Goal: Navigation & Orientation: Understand site structure

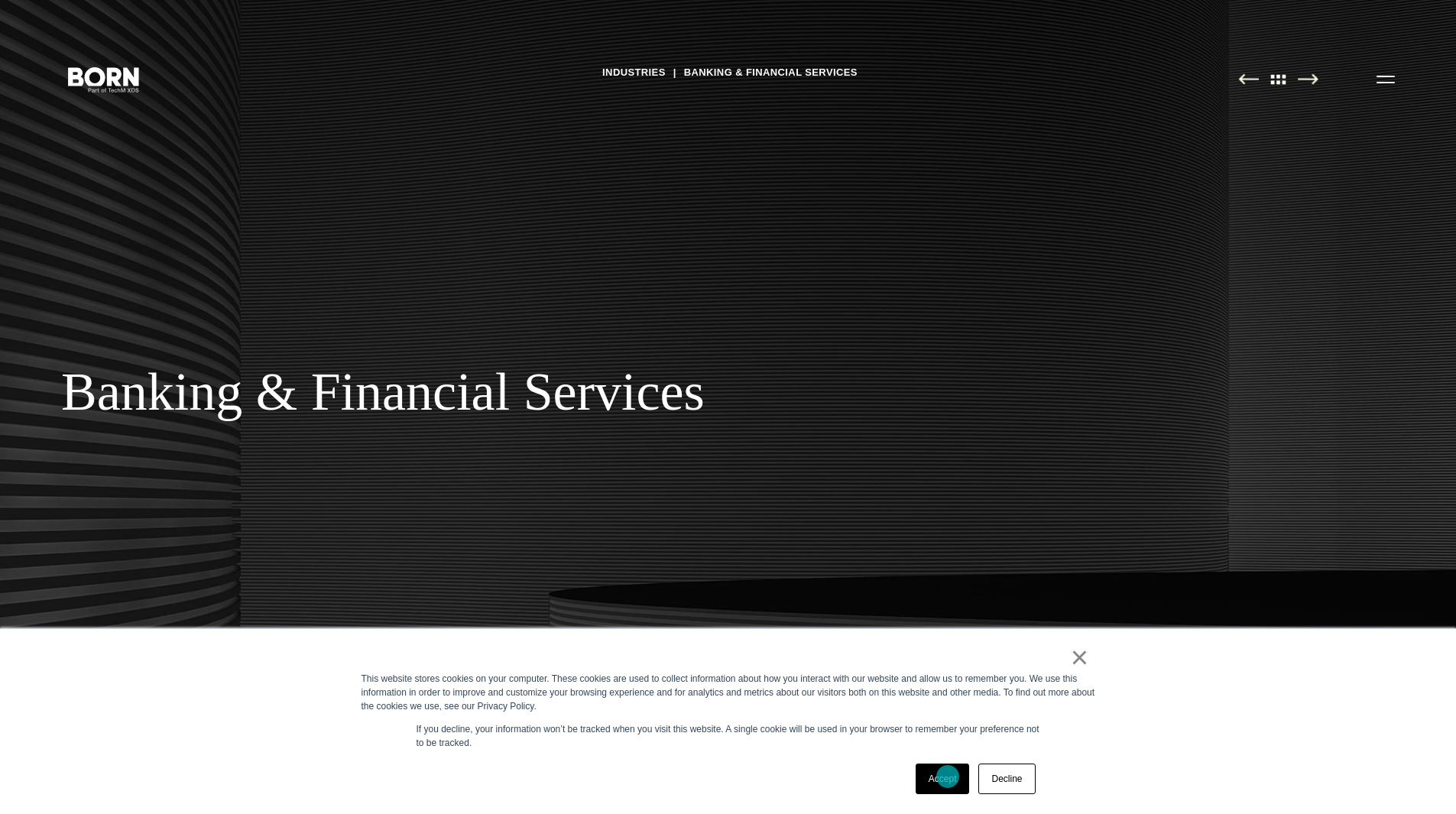
click at [947, 777] on link "Accept" at bounding box center [942, 779] width 54 height 31
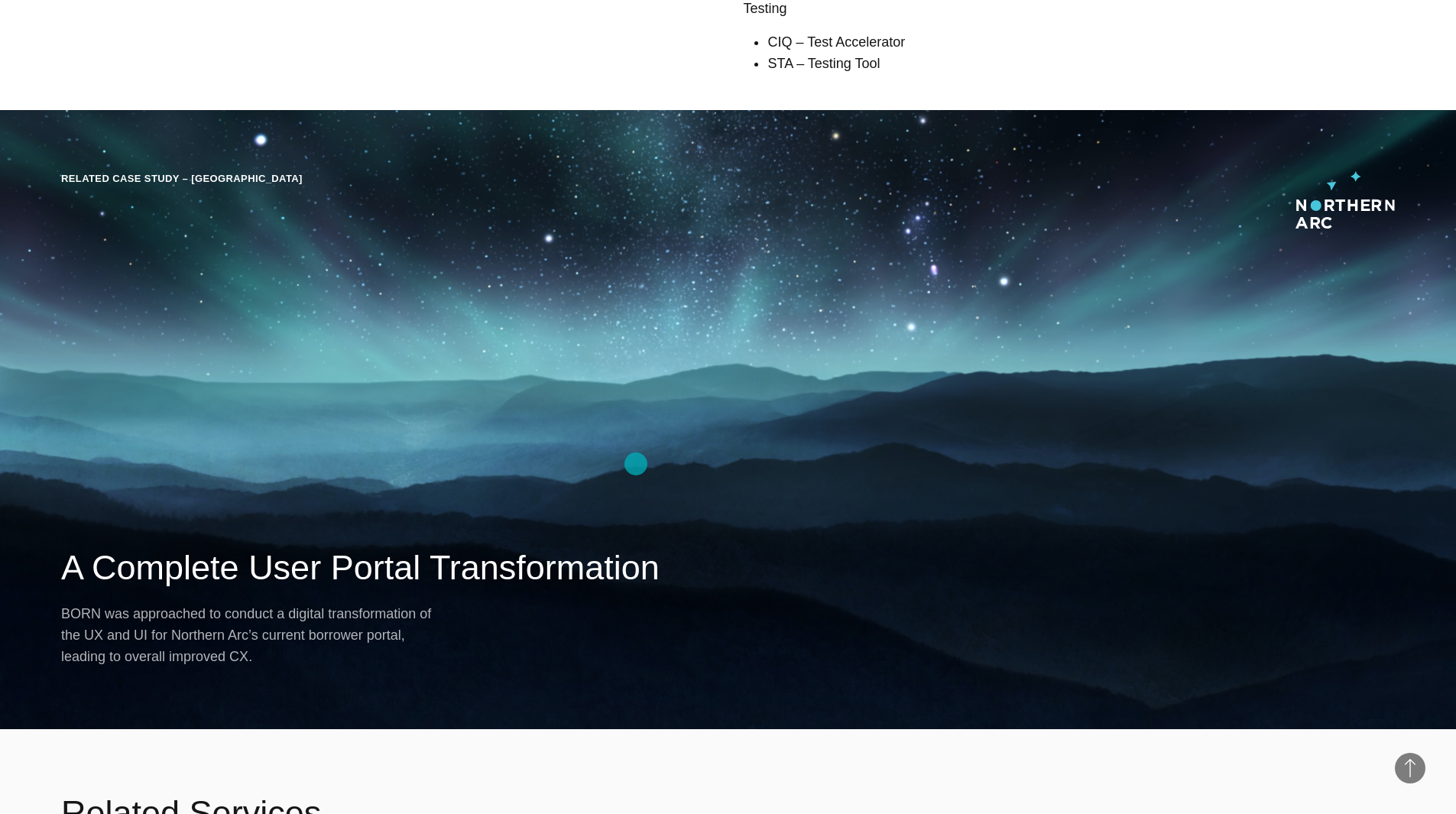
scroll to position [3056, 0]
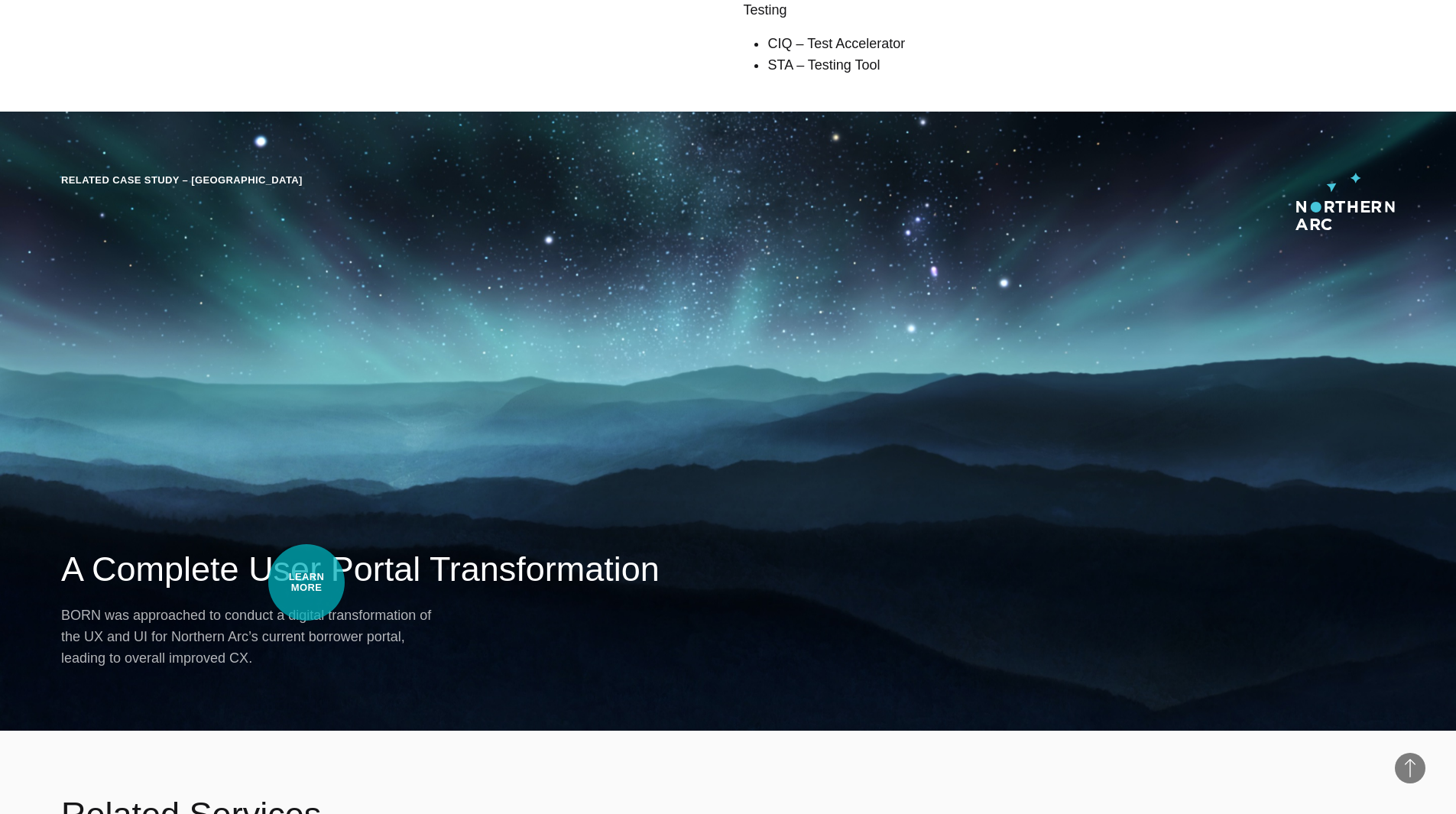
click at [307, 582] on h2 "A Complete User Portal Transformation" at bounding box center [727, 569] width 1333 height 45
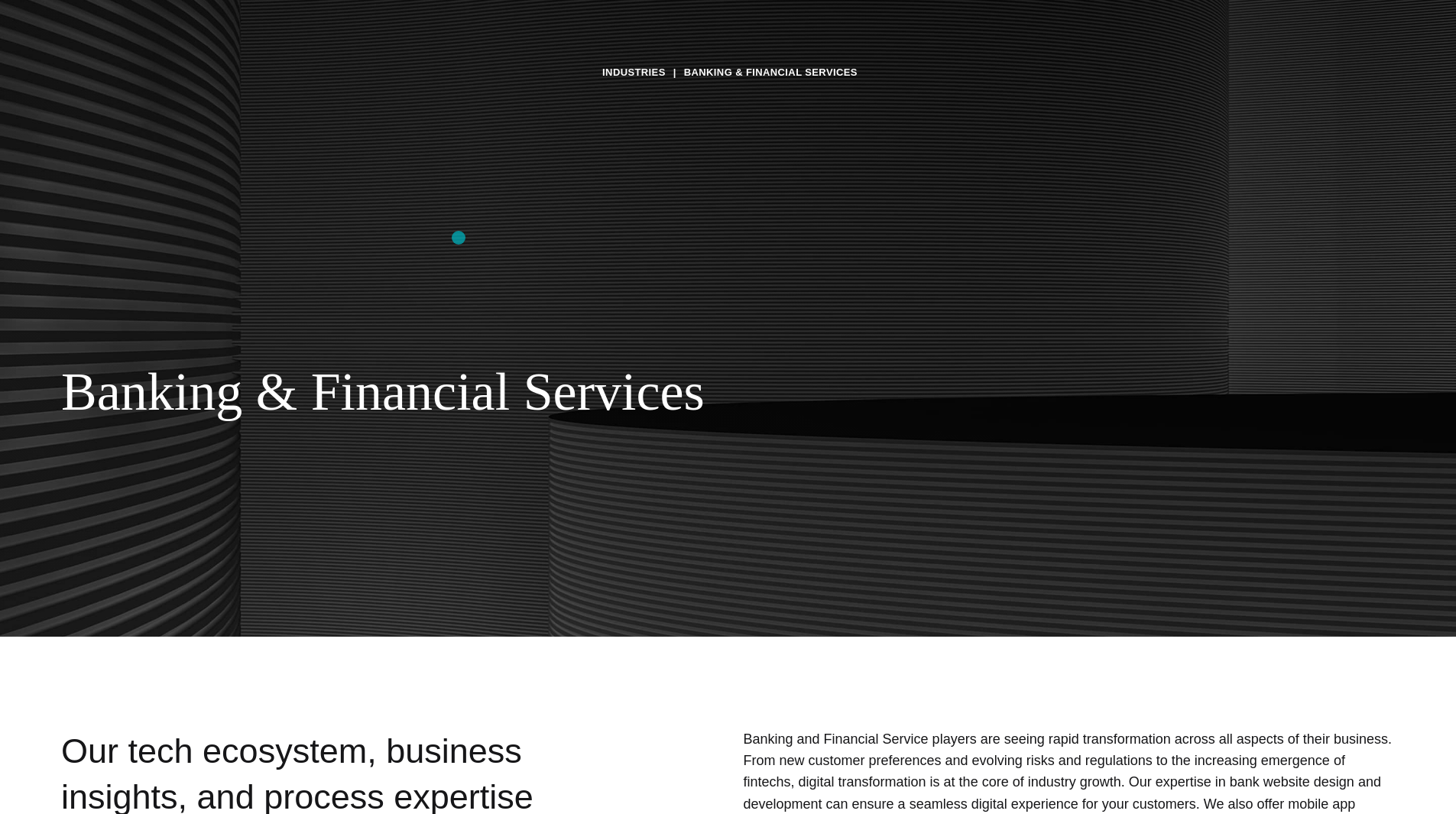
scroll to position [0, 0]
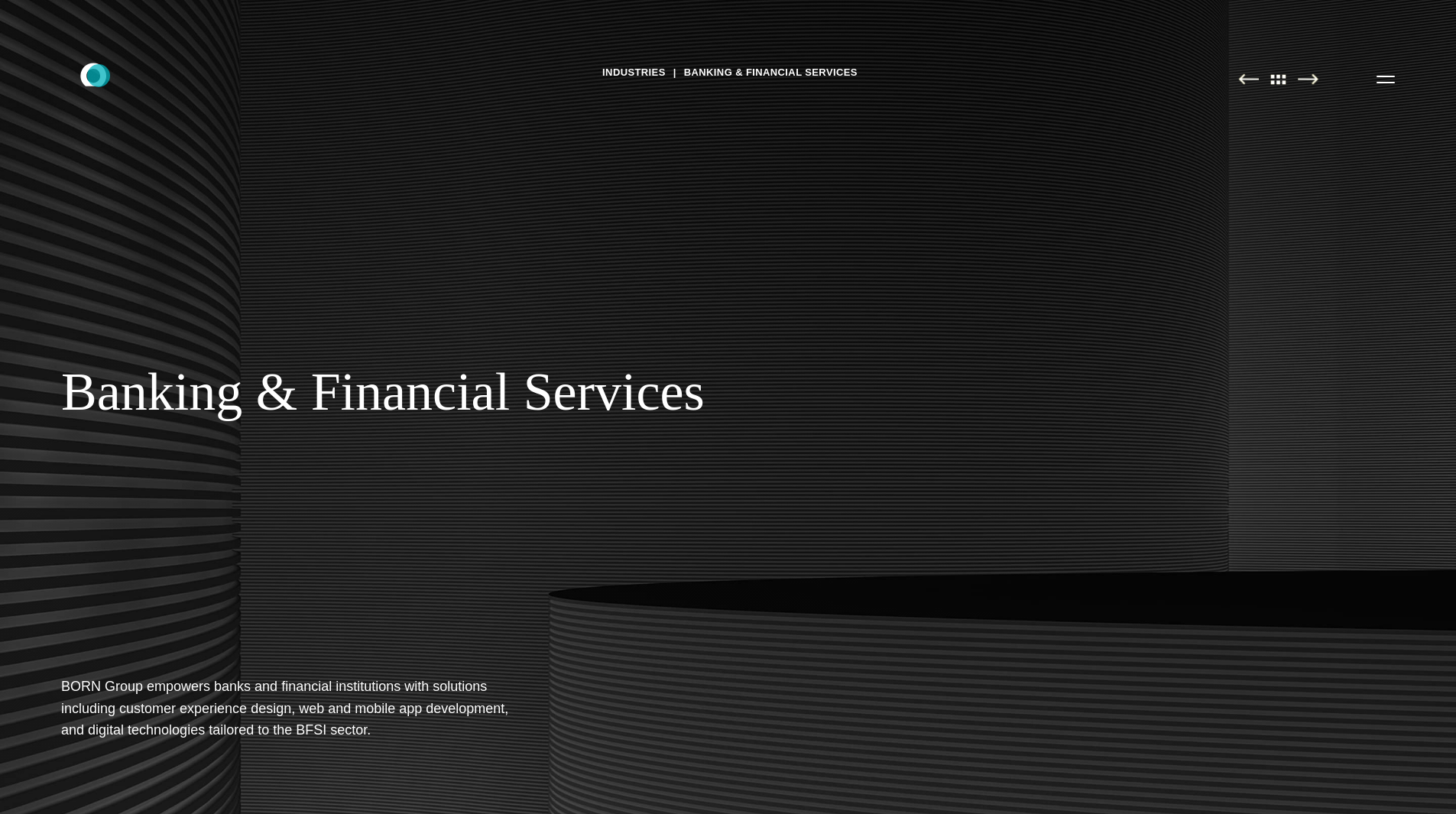
click at [98, 75] on icon ".st0{display:none;} .st1{display:inline;} .st2{font-family:'HelveticaNeue-Mediu…" at bounding box center [104, 78] width 98 height 40
click at [1315, 84] on img at bounding box center [1307, 79] width 20 height 11
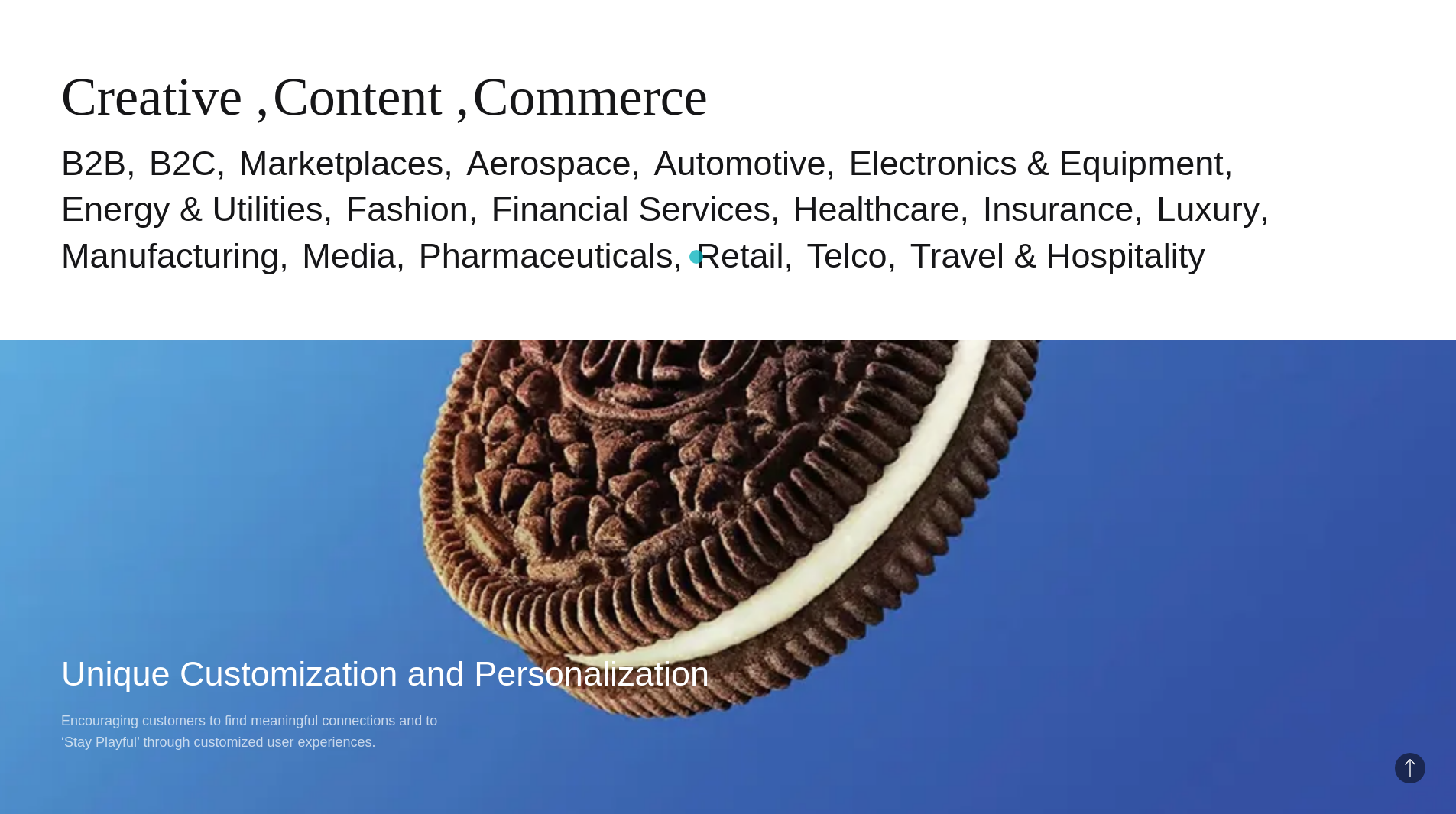
scroll to position [1299, 0]
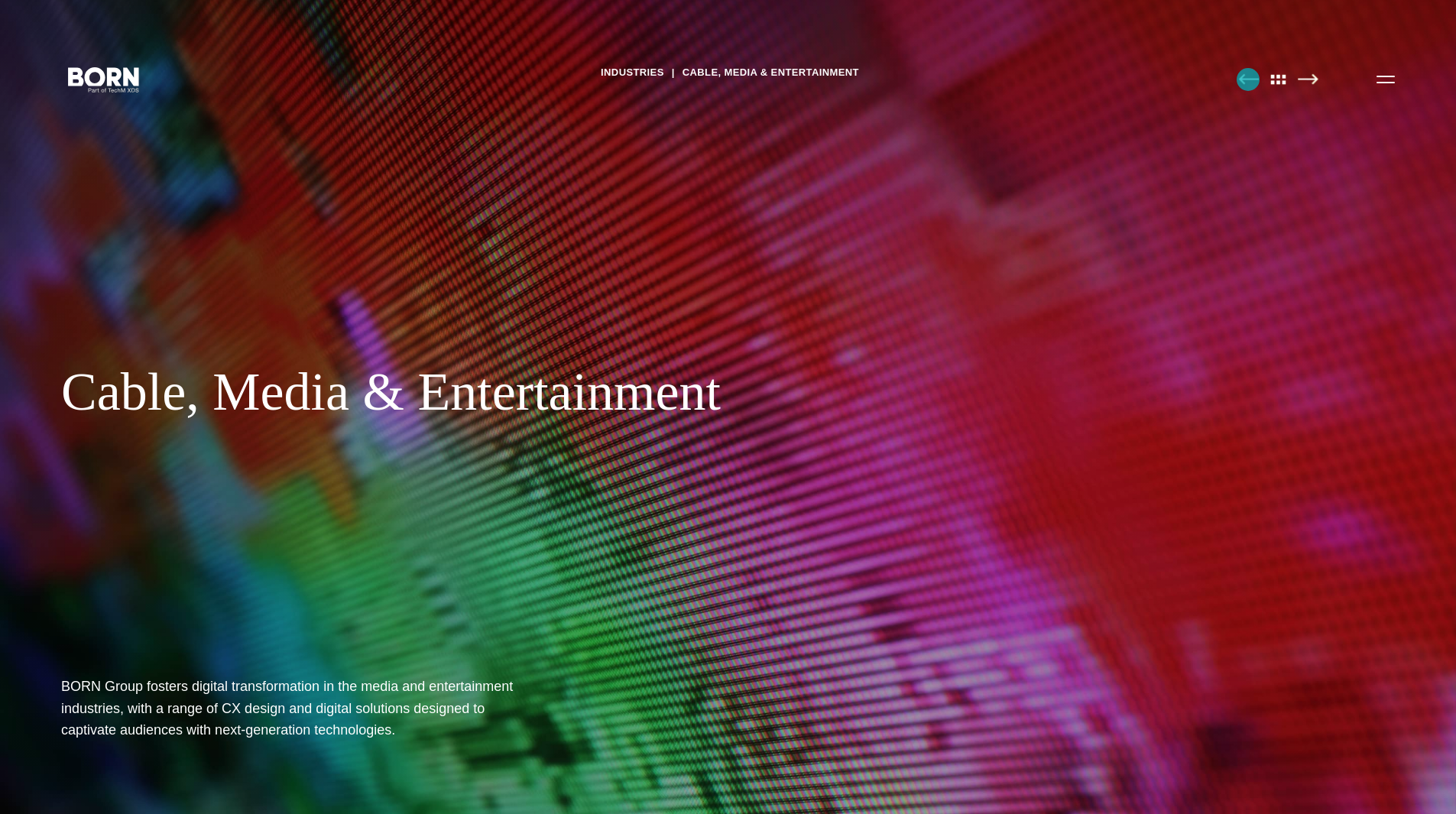
click at [1247, 80] on img at bounding box center [1247, 79] width 20 height 11
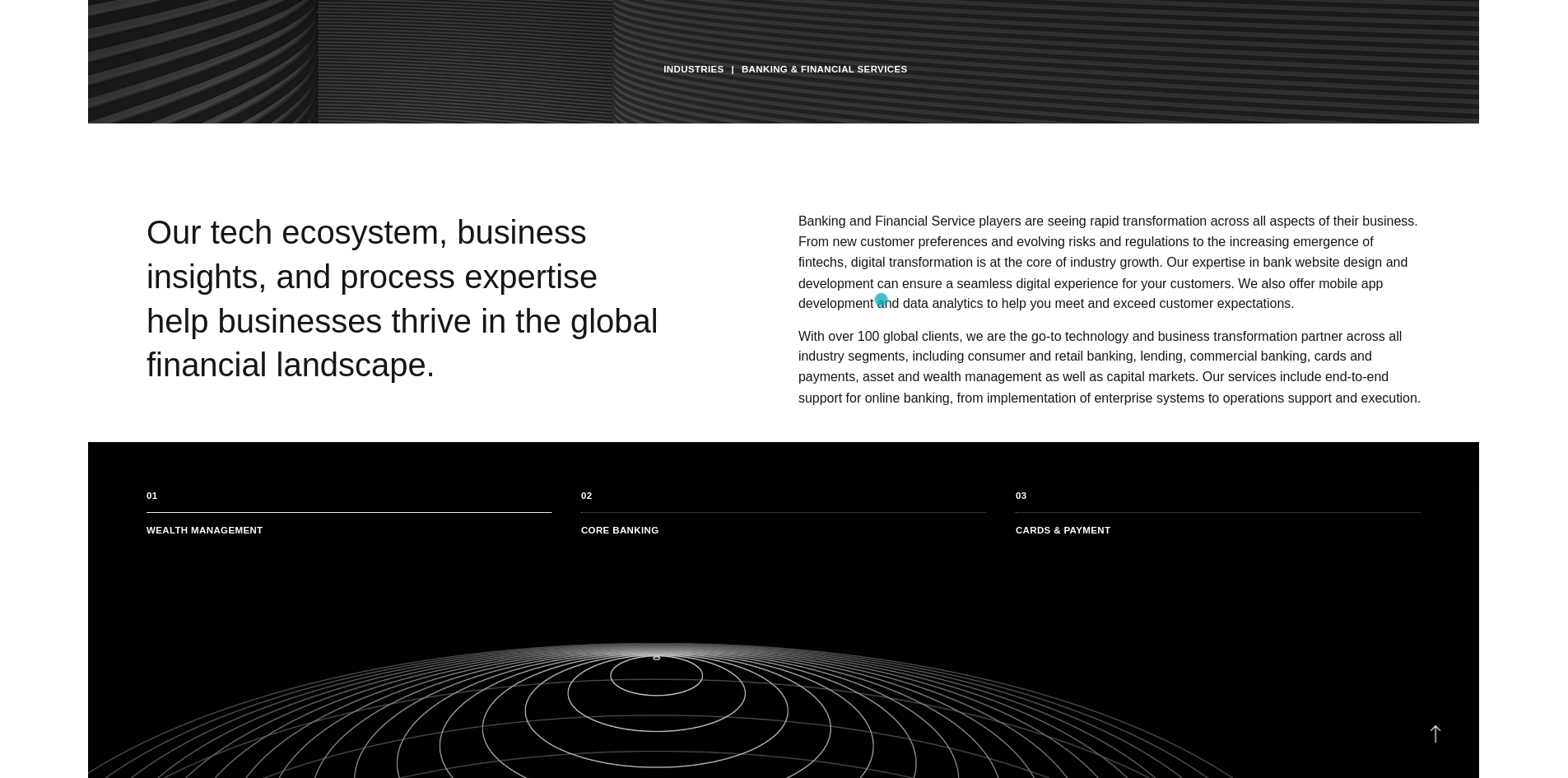
scroll to position [740, 0]
